Goal: Information Seeking & Learning: Learn about a topic

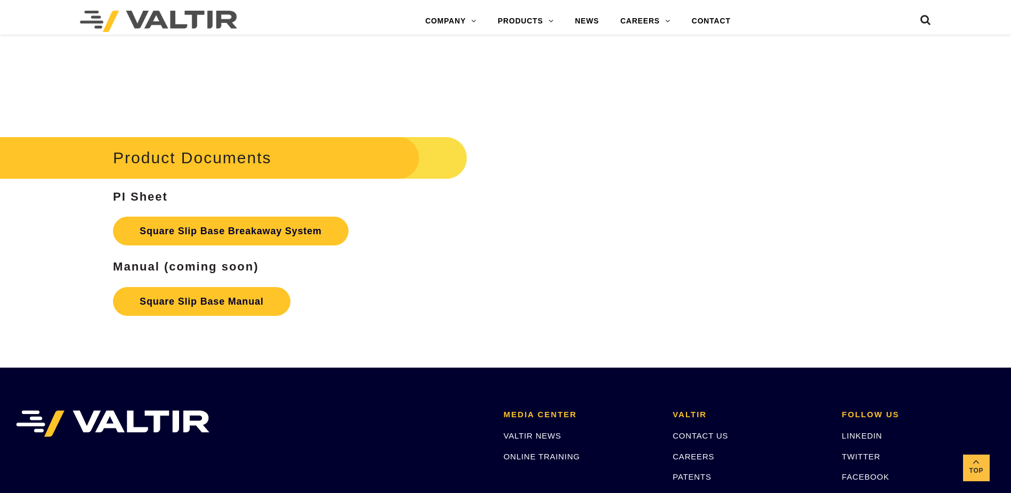
scroll to position [1759, 0]
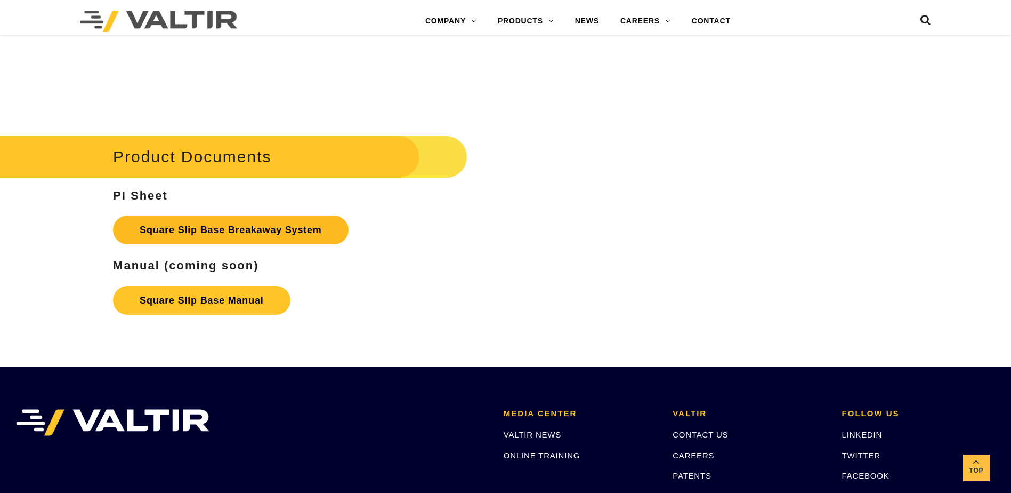
click at [246, 228] on link "Square Slip Base Breakaway System" at bounding box center [231, 229] width 236 height 29
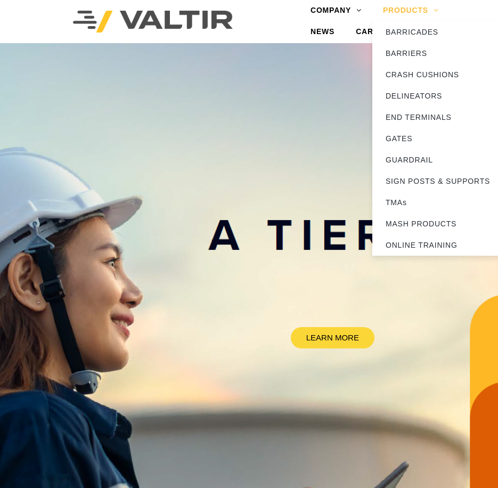
click at [433, 10] on link "PRODUCTS" at bounding box center [411, 10] width 77 height 21
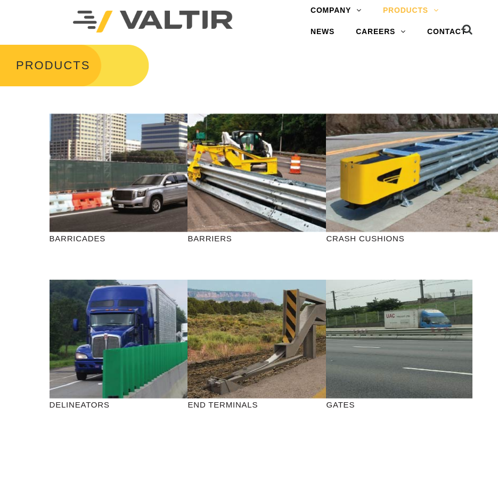
click at [252, 80] on div "PRODUCTS" at bounding box center [249, 73] width 498 height 61
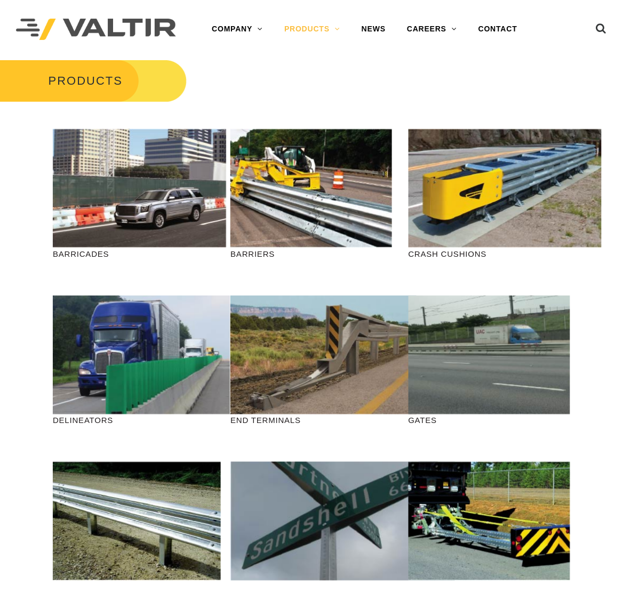
click at [347, 83] on div "PRODUCTS" at bounding box center [311, 89] width 623 height 61
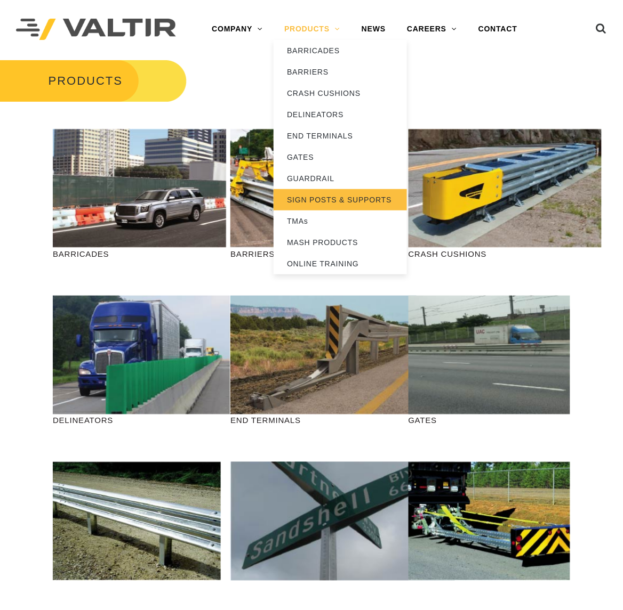
click at [321, 199] on link "SIGN POSTS & SUPPORTS" at bounding box center [339, 199] width 133 height 21
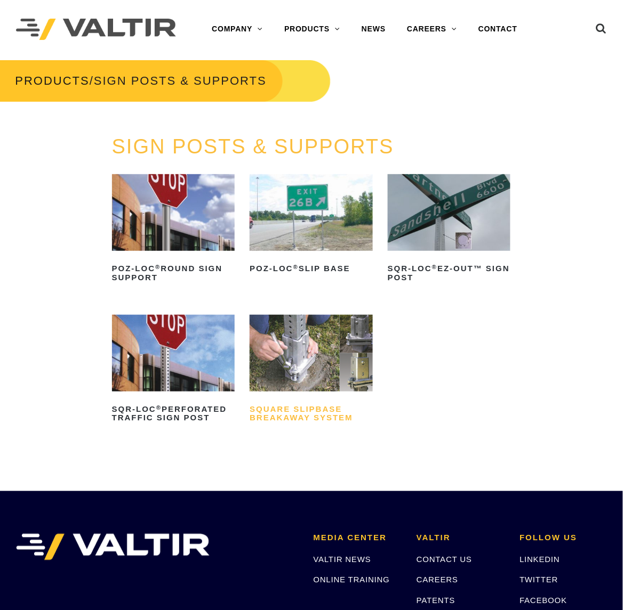
click at [304, 422] on h2 "Square Slipbase Breakaway System" at bounding box center [310, 414] width 123 height 26
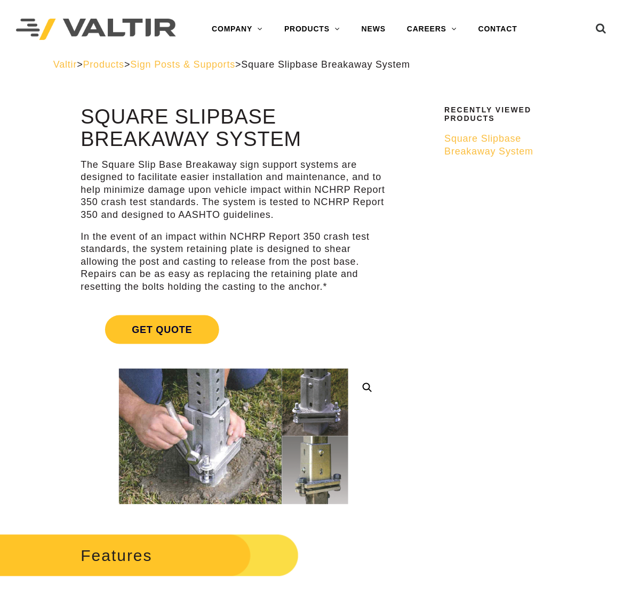
click at [480, 142] on span "Square Slipbase Breakaway System" at bounding box center [489, 144] width 89 height 23
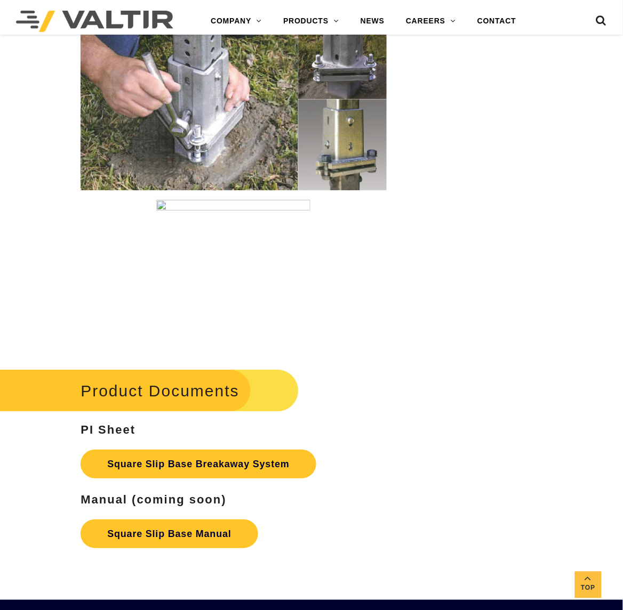
scroll to position [1599, 0]
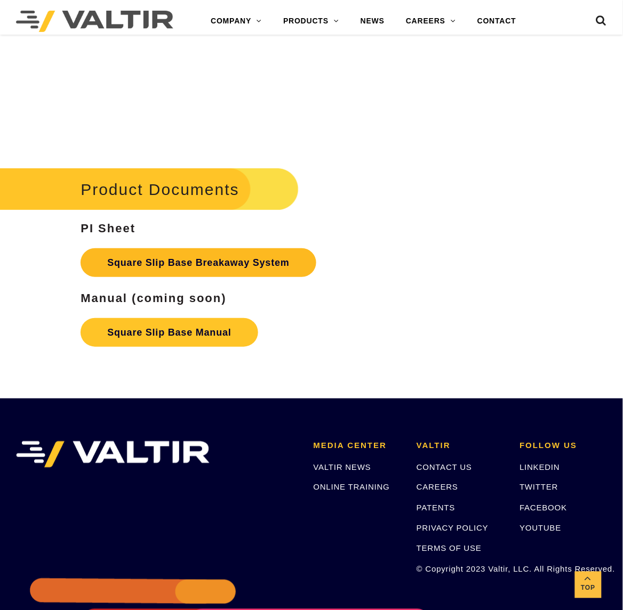
click at [263, 270] on link "Square Slip Base Breakaway System" at bounding box center [198, 262] width 236 height 29
